Goal: Complete application form: Complete application form

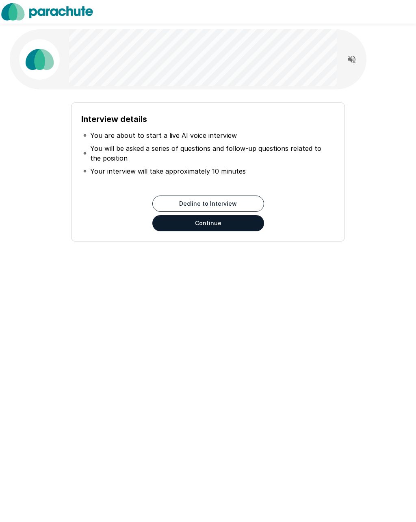
click at [246, 231] on button "Continue" at bounding box center [209, 223] width 112 height 16
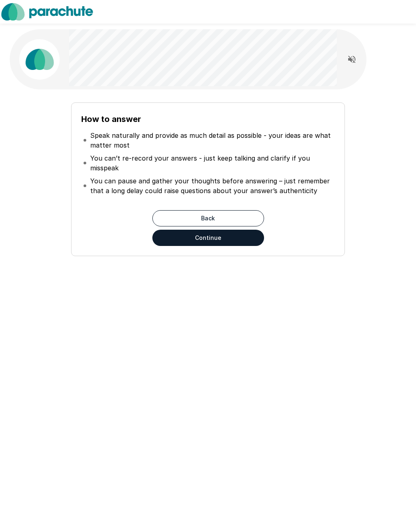
click at [257, 241] on button "Continue" at bounding box center [209, 238] width 112 height 16
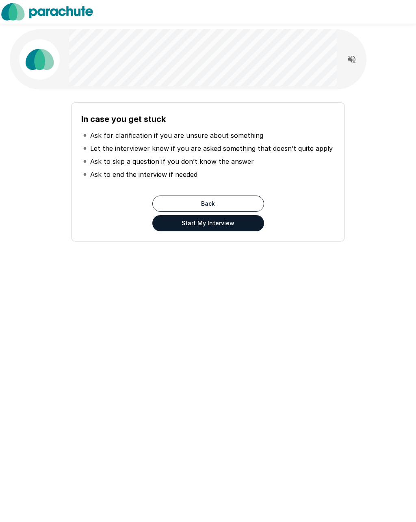
click at [255, 227] on button "Start My Interview" at bounding box center [209, 223] width 112 height 16
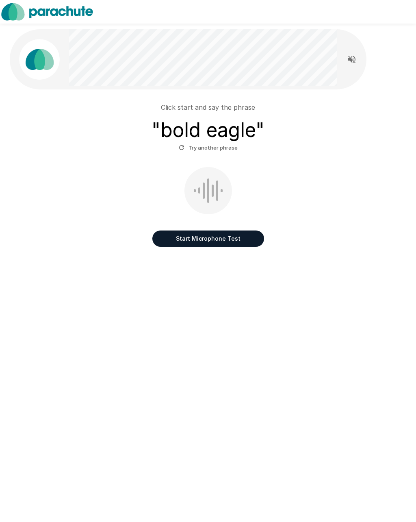
click at [257, 245] on button "Start Microphone Test" at bounding box center [209, 239] width 112 height 16
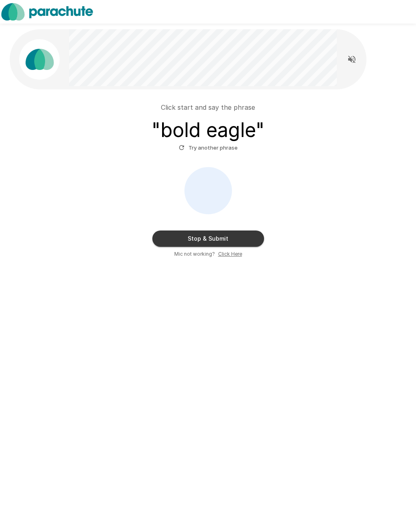
click at [262, 243] on button "Stop & Submit" at bounding box center [209, 239] width 112 height 16
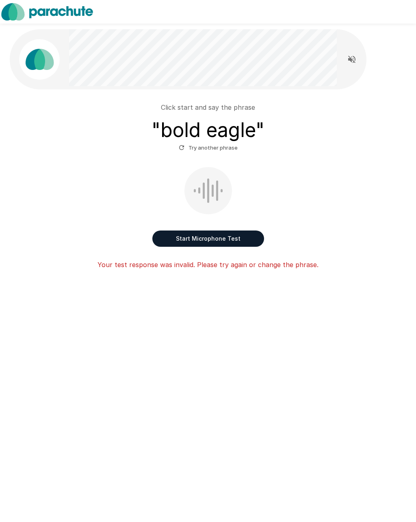
click at [257, 241] on button "Start Microphone Test" at bounding box center [209, 239] width 112 height 16
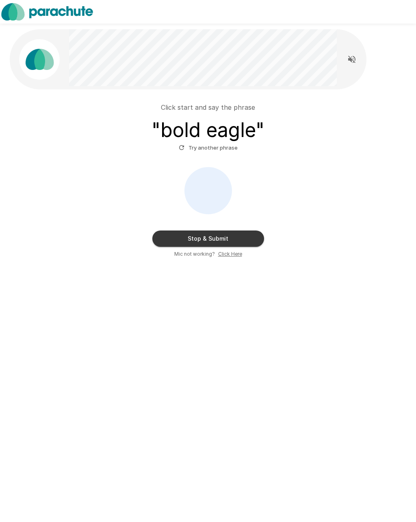
click at [261, 244] on button "Stop & Submit" at bounding box center [209, 239] width 112 height 16
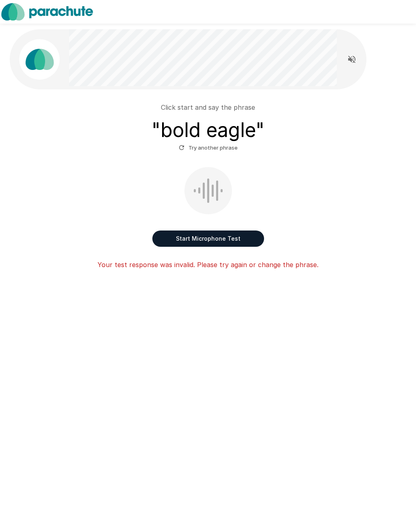
click at [224, 147] on button "Try another phrase" at bounding box center [208, 148] width 63 height 13
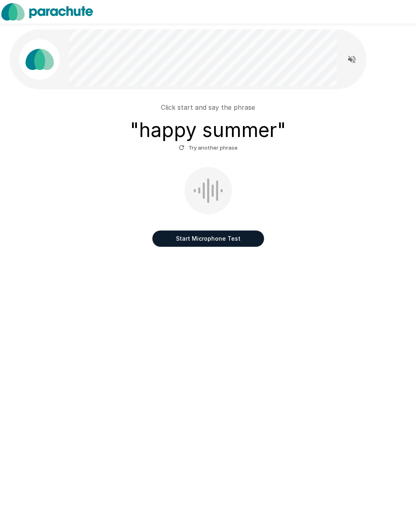
click at [229, 238] on button "Start Microphone Test" at bounding box center [209, 239] width 112 height 16
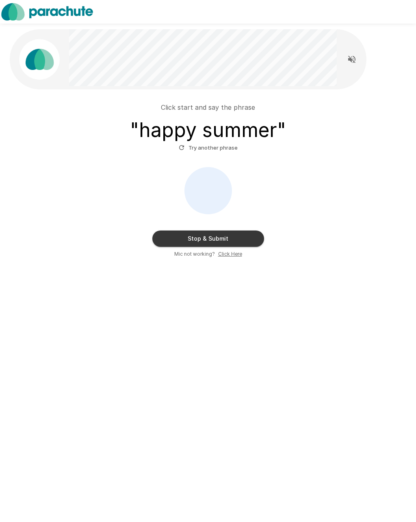
click at [256, 241] on button "Stop & Submit" at bounding box center [209, 239] width 112 height 16
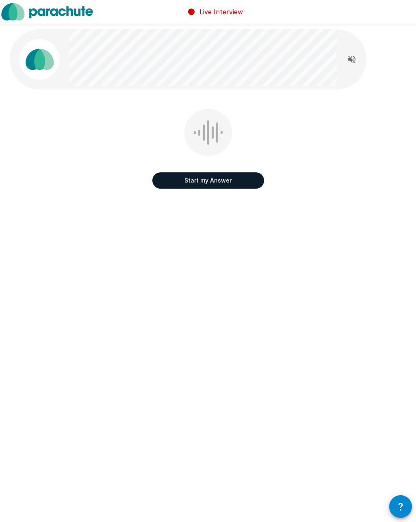
click at [246, 183] on button "Start my Answer" at bounding box center [209, 180] width 112 height 16
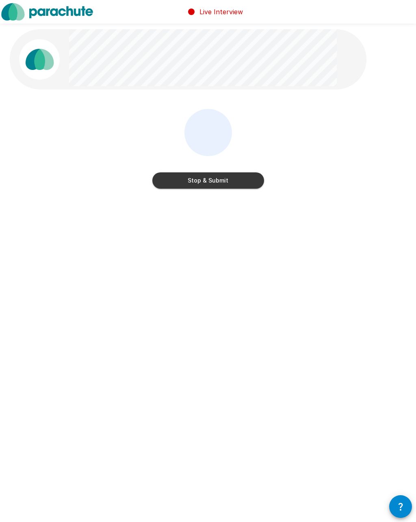
click at [258, 183] on button "Stop & Submit" at bounding box center [209, 180] width 112 height 16
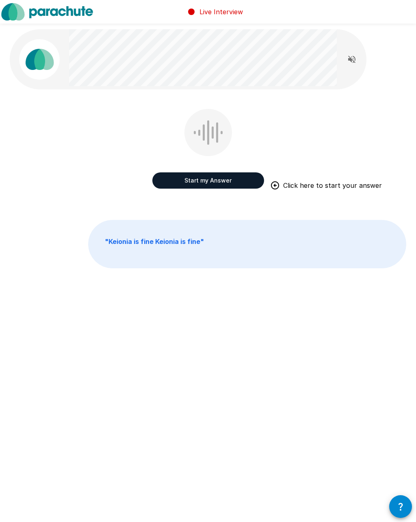
click at [259, 185] on button "Start my Answer" at bounding box center [209, 180] width 112 height 16
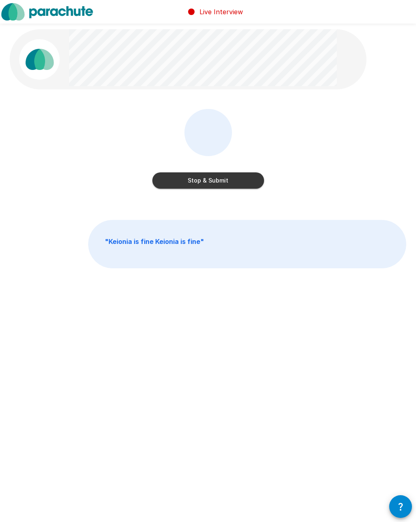
click at [260, 181] on button "Stop & Submit" at bounding box center [209, 180] width 112 height 16
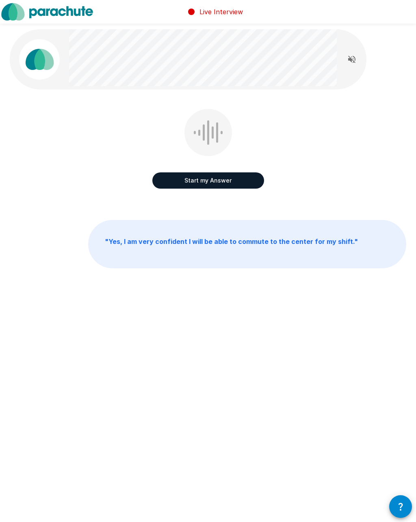
click at [258, 182] on button "Start my Answer" at bounding box center [209, 180] width 112 height 16
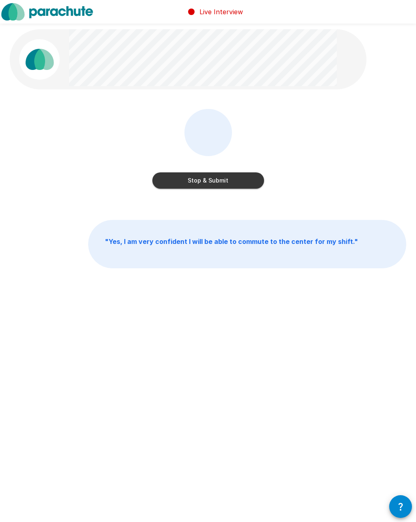
click at [259, 179] on button "Stop & Submit" at bounding box center [209, 180] width 112 height 16
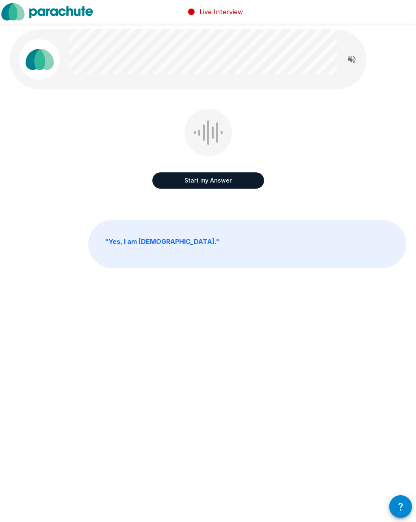
click at [261, 182] on button "Start my Answer" at bounding box center [209, 180] width 112 height 16
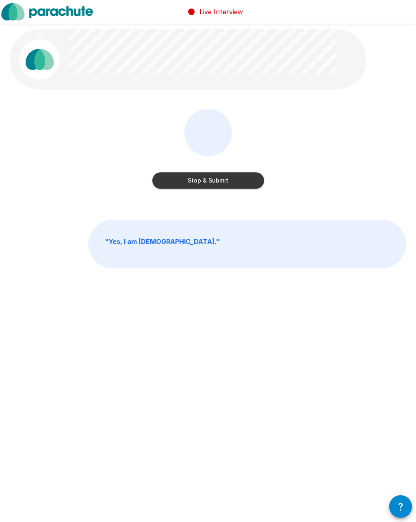
click at [258, 178] on button "Stop & Submit" at bounding box center [209, 180] width 112 height 16
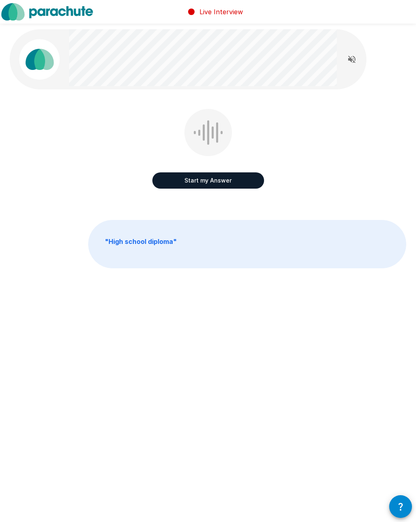
click at [263, 183] on button "Start my Answer" at bounding box center [209, 180] width 112 height 16
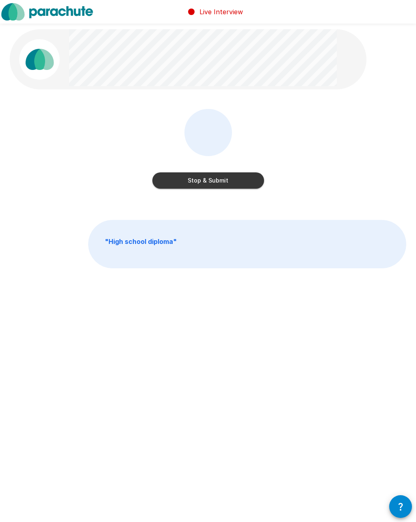
click at [260, 183] on button "Stop & Submit" at bounding box center [209, 180] width 112 height 16
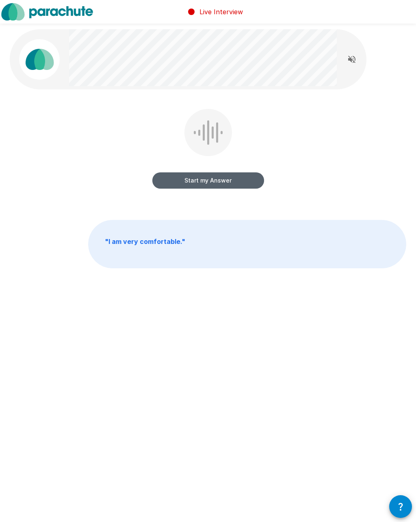
click at [262, 180] on button "Start my Answer" at bounding box center [209, 180] width 112 height 16
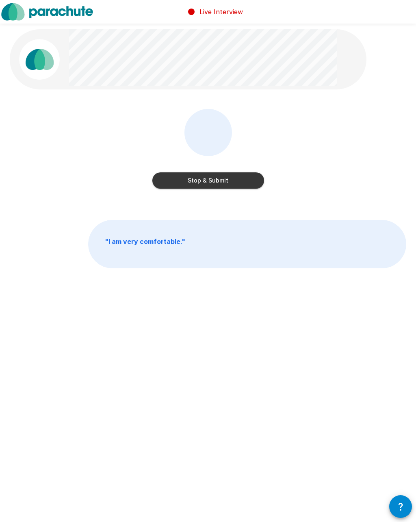
click at [261, 182] on button "Stop & Submit" at bounding box center [209, 180] width 112 height 16
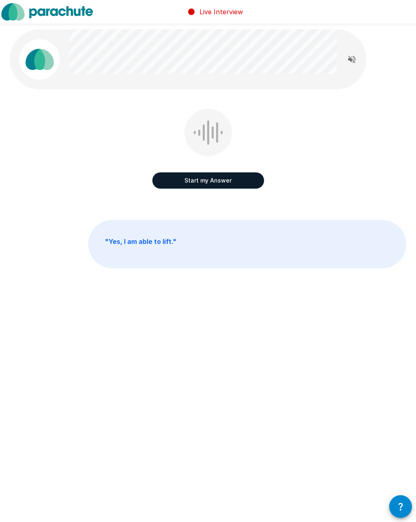
click at [255, 182] on button "Start my Answer" at bounding box center [209, 180] width 112 height 16
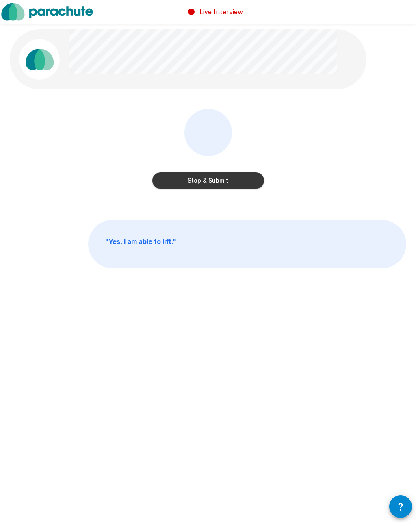
click at [249, 180] on button "Stop & Submit" at bounding box center [209, 180] width 112 height 16
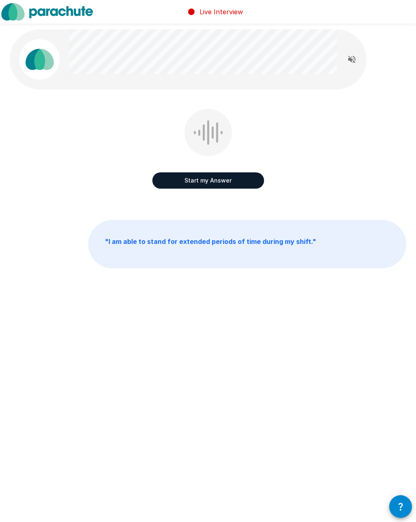
click at [261, 183] on button "Start my Answer" at bounding box center [209, 180] width 112 height 16
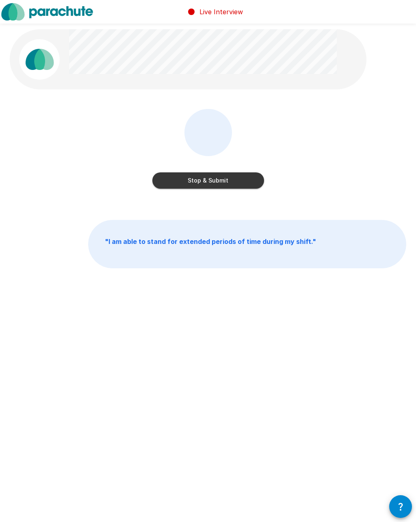
click at [244, 176] on button "Stop & Submit" at bounding box center [209, 180] width 112 height 16
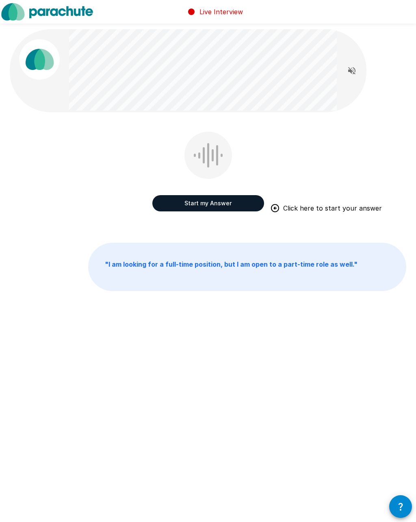
click at [253, 206] on button "Start my Answer" at bounding box center [209, 203] width 112 height 16
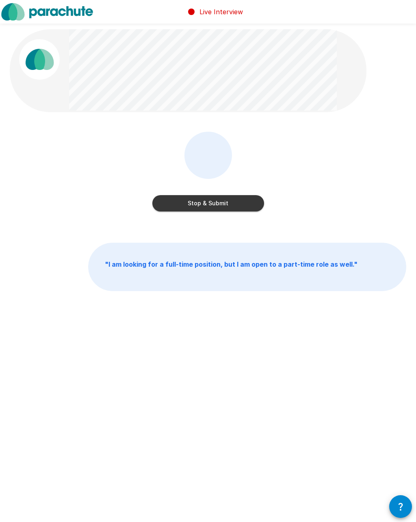
click at [261, 205] on button "Stop & Submit" at bounding box center [209, 203] width 112 height 16
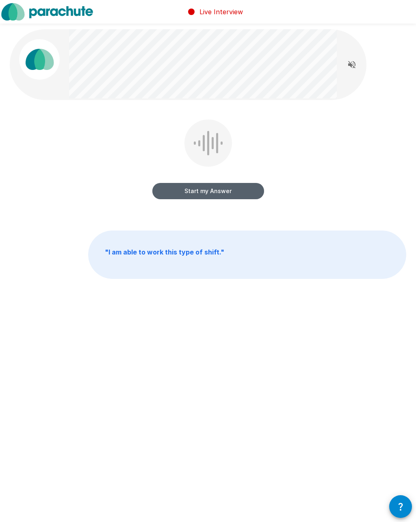
click at [261, 197] on button "Start my Answer" at bounding box center [209, 191] width 112 height 16
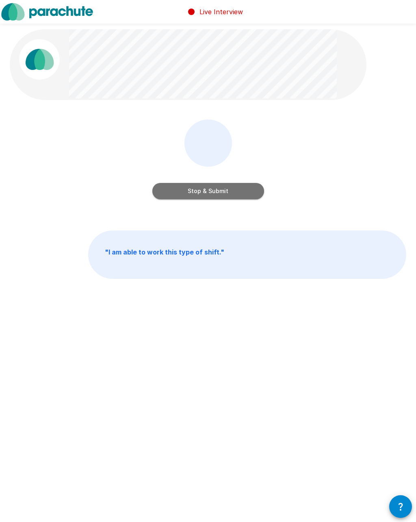
click at [257, 192] on button "Stop & Submit" at bounding box center [209, 191] width 112 height 16
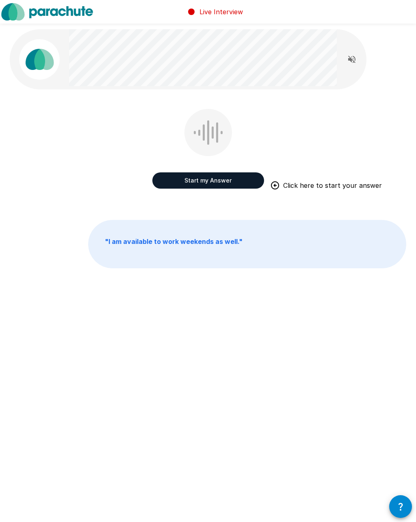
click at [241, 178] on button "Start my Answer" at bounding box center [209, 180] width 112 height 16
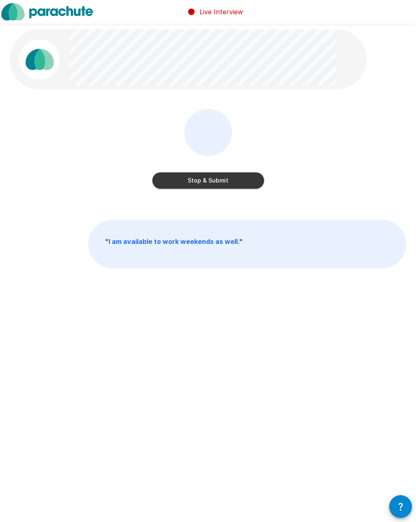
click at [261, 183] on button "Stop & Submit" at bounding box center [209, 180] width 112 height 16
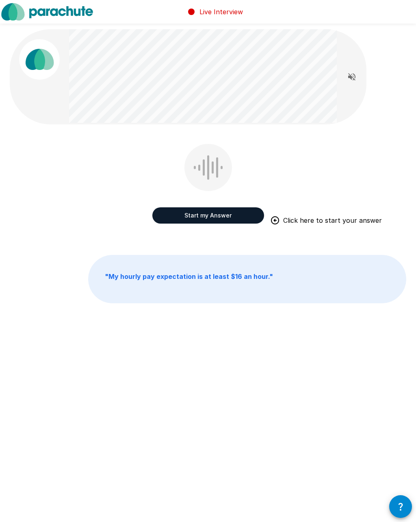
click at [246, 216] on button "Start my Answer" at bounding box center [209, 215] width 112 height 16
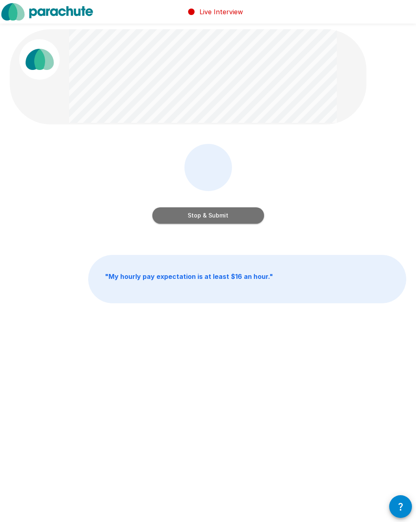
click at [261, 221] on button "Stop & Submit" at bounding box center [209, 215] width 112 height 16
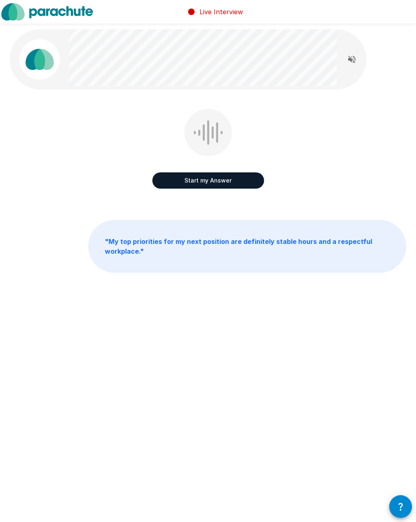
click at [260, 182] on button "Start my Answer" at bounding box center [209, 180] width 112 height 16
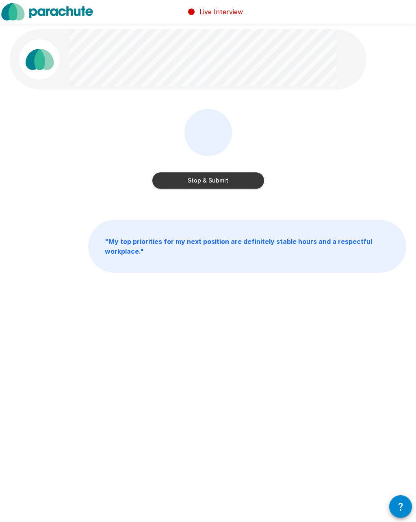
click at [251, 179] on button "Stop & Submit" at bounding box center [209, 180] width 112 height 16
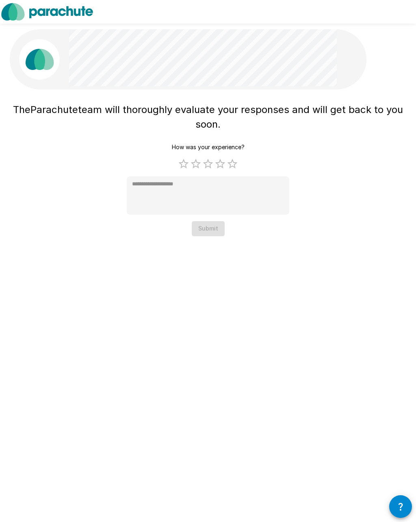
type textarea "*"
